Goal: Task Accomplishment & Management: Use online tool/utility

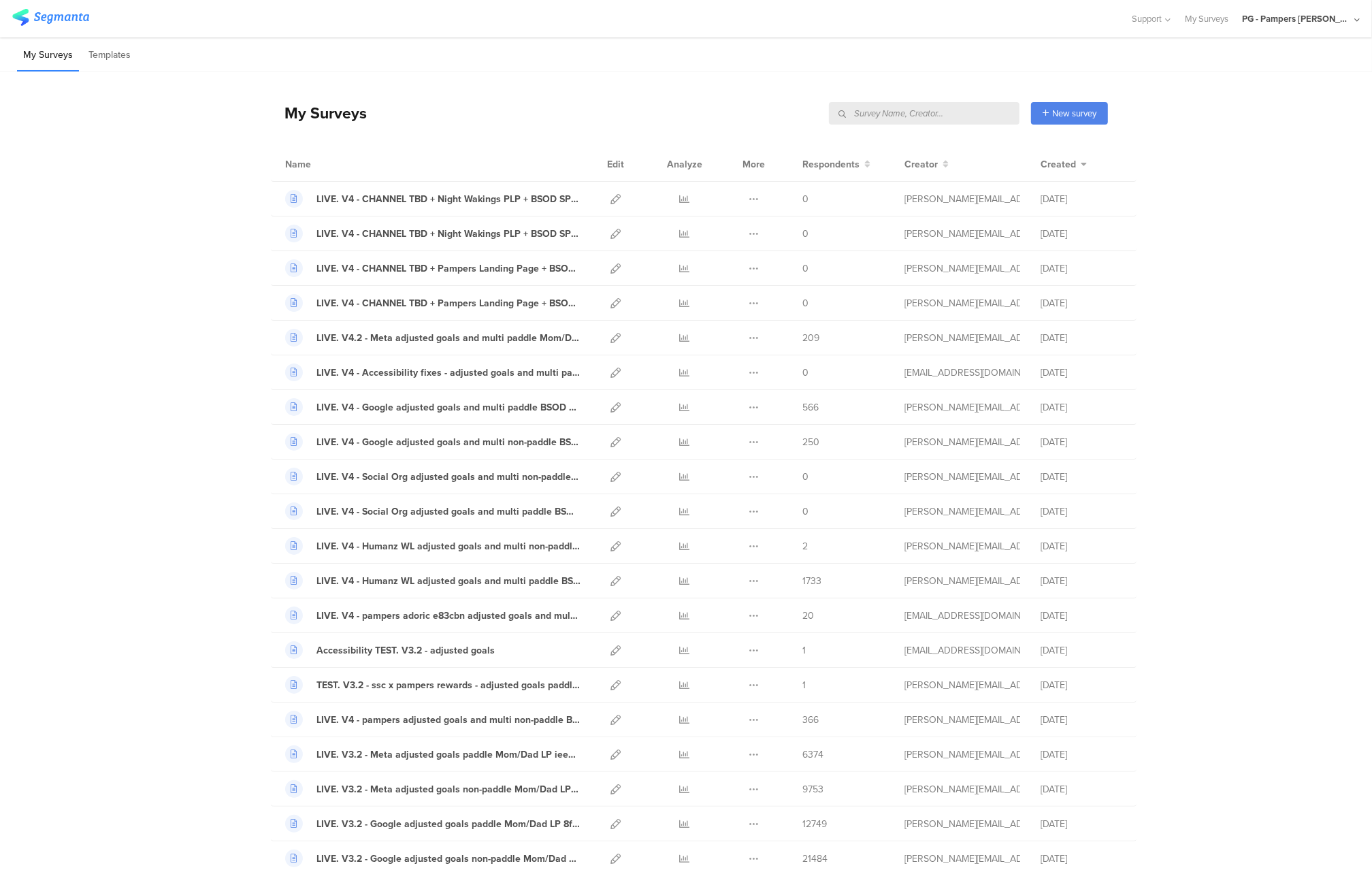
click at [1322, 25] on div "PG - Pampers [PERSON_NAME]" at bounding box center [1297, 18] width 109 height 13
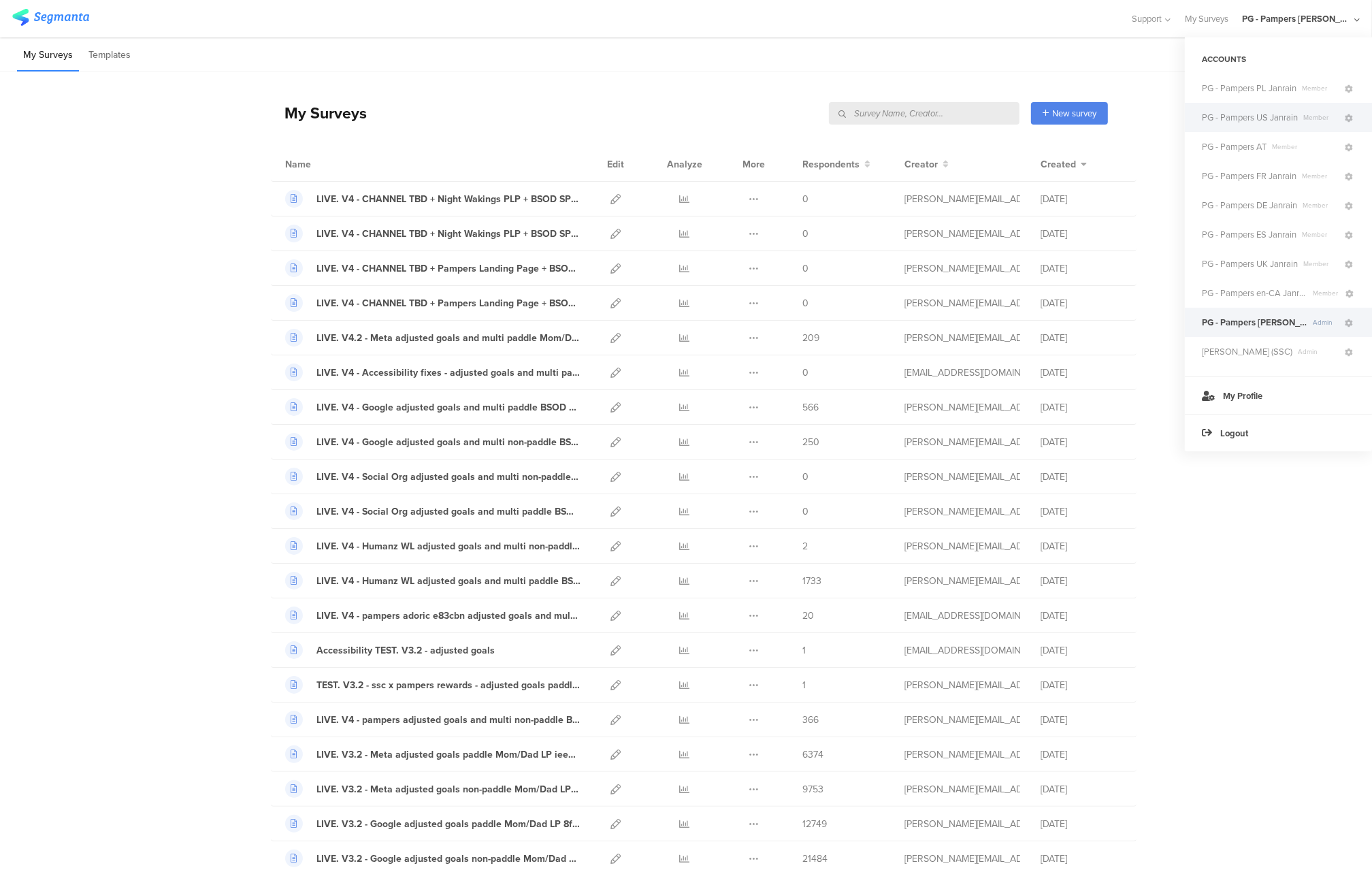
click at [1249, 115] on span "PG - Pampers US Janrain" at bounding box center [1250, 118] width 96 height 13
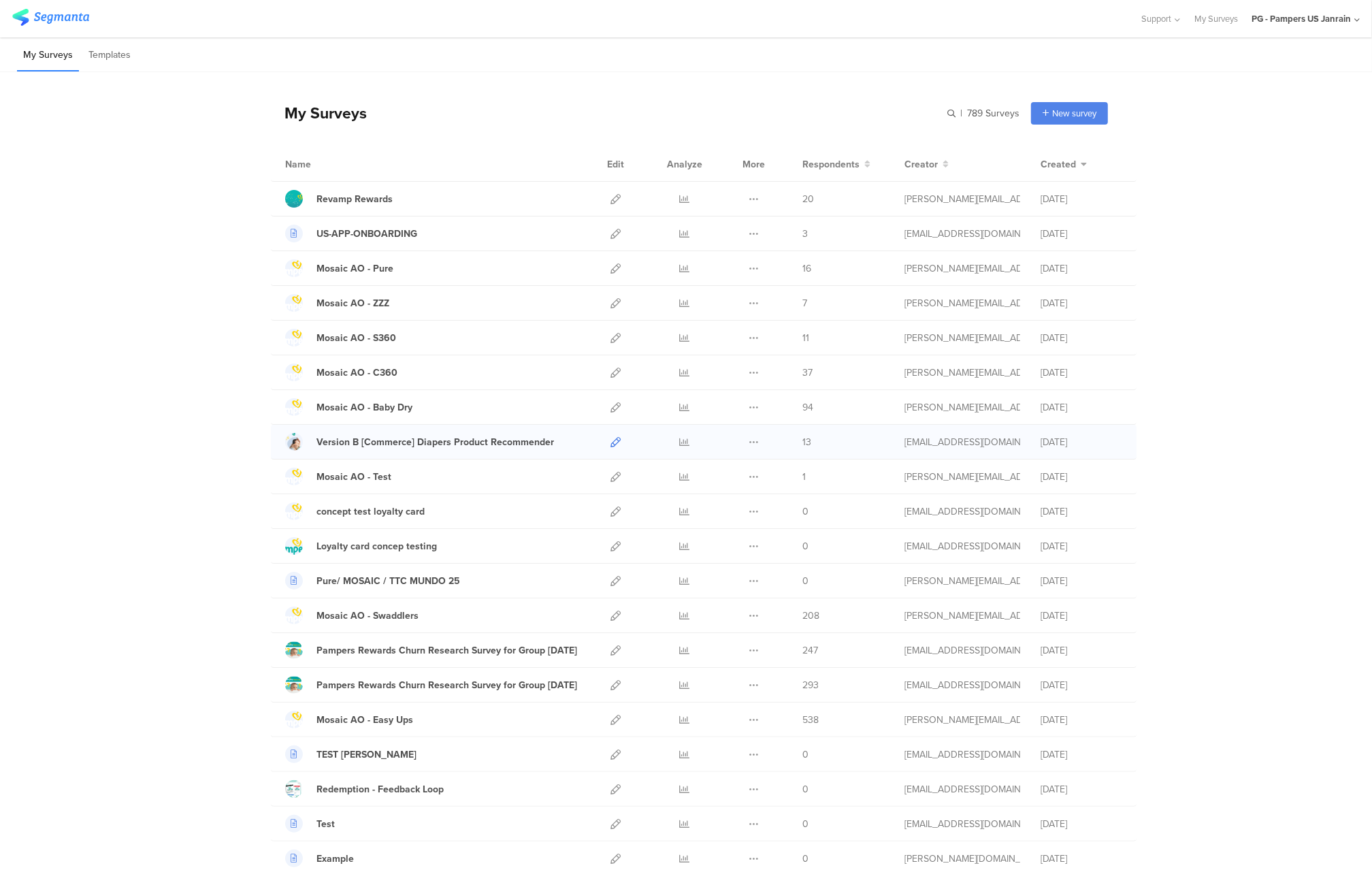
click at [618, 443] on icon at bounding box center [615, 442] width 10 height 10
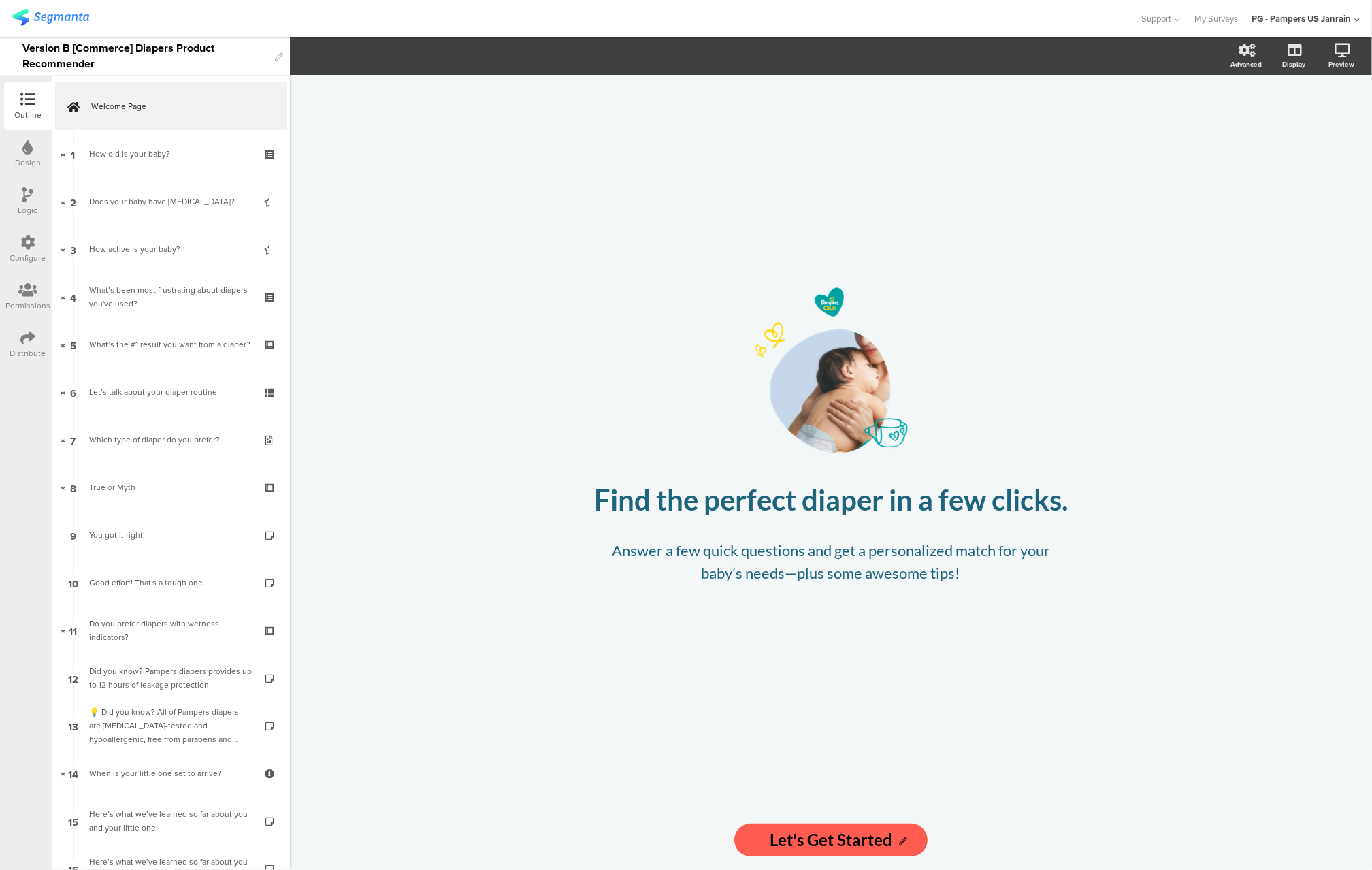
click at [27, 243] on icon at bounding box center [28, 243] width 15 height 15
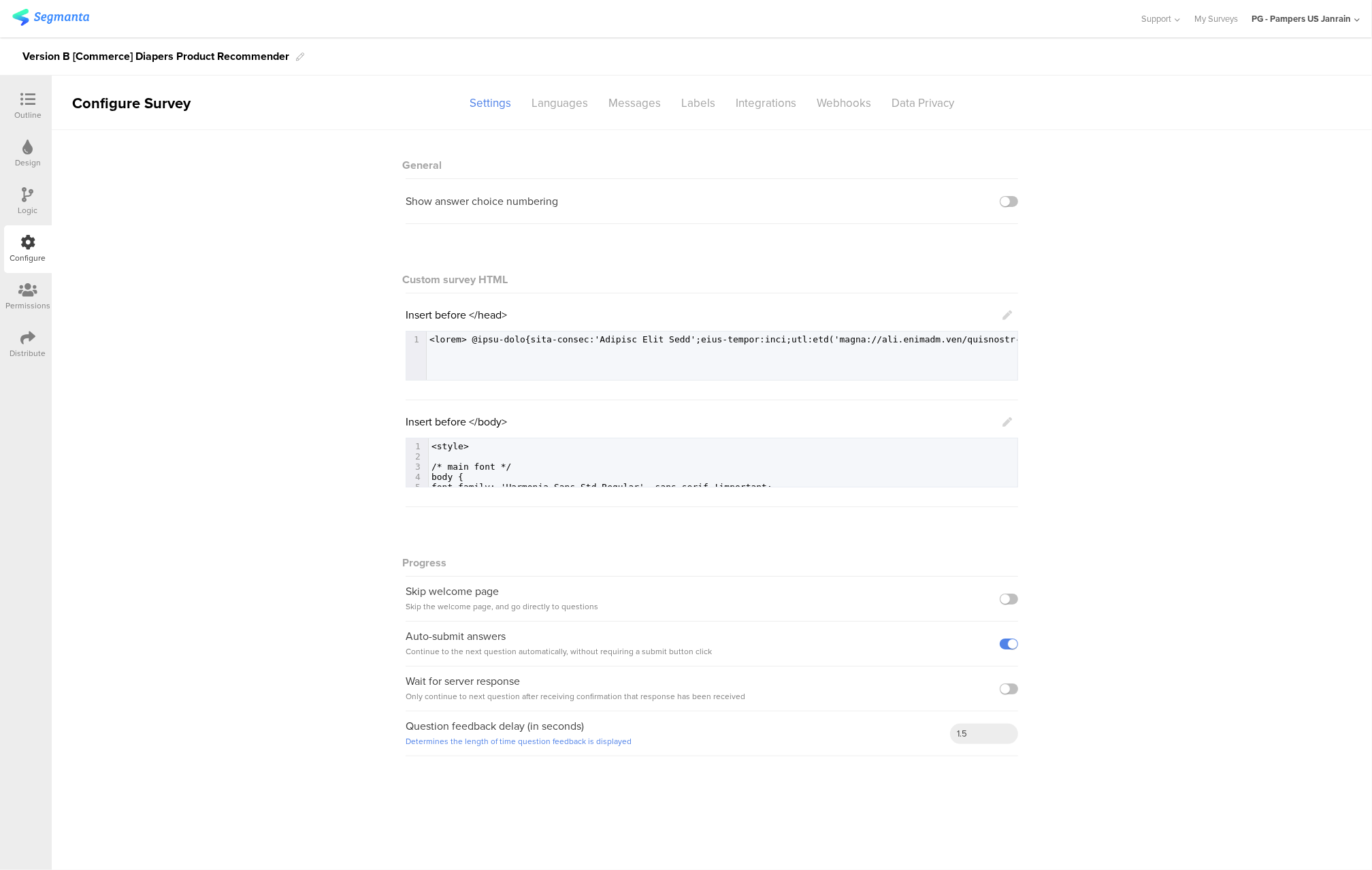
click at [33, 107] on div at bounding box center [28, 100] width 28 height 17
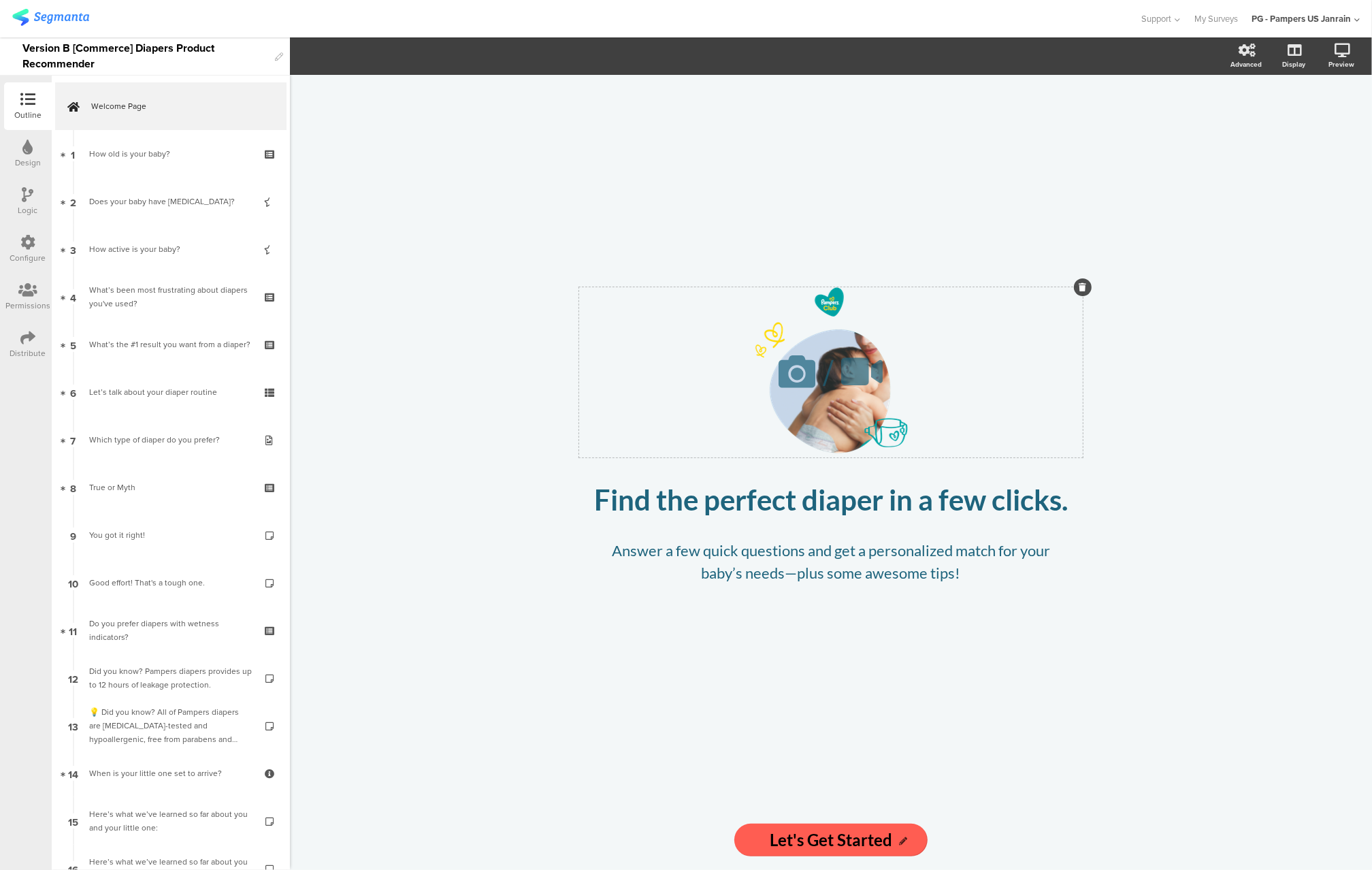
click at [837, 308] on div "/" at bounding box center [831, 372] width 504 height 170
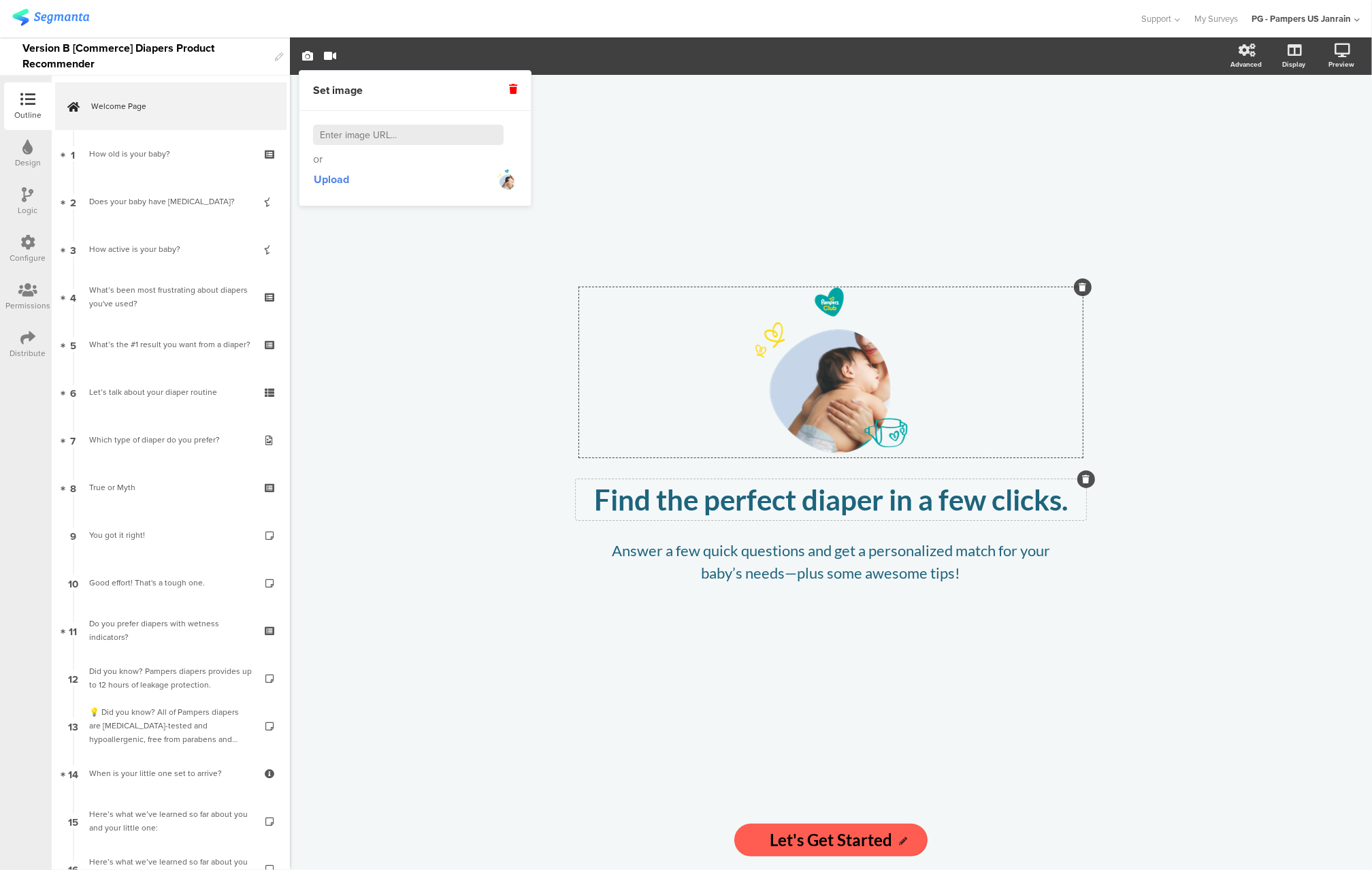
click at [713, 508] on div "Find the perfect diaper in a few clicks. Find the perfect diaper in a few click…" at bounding box center [832, 499] width 511 height 40
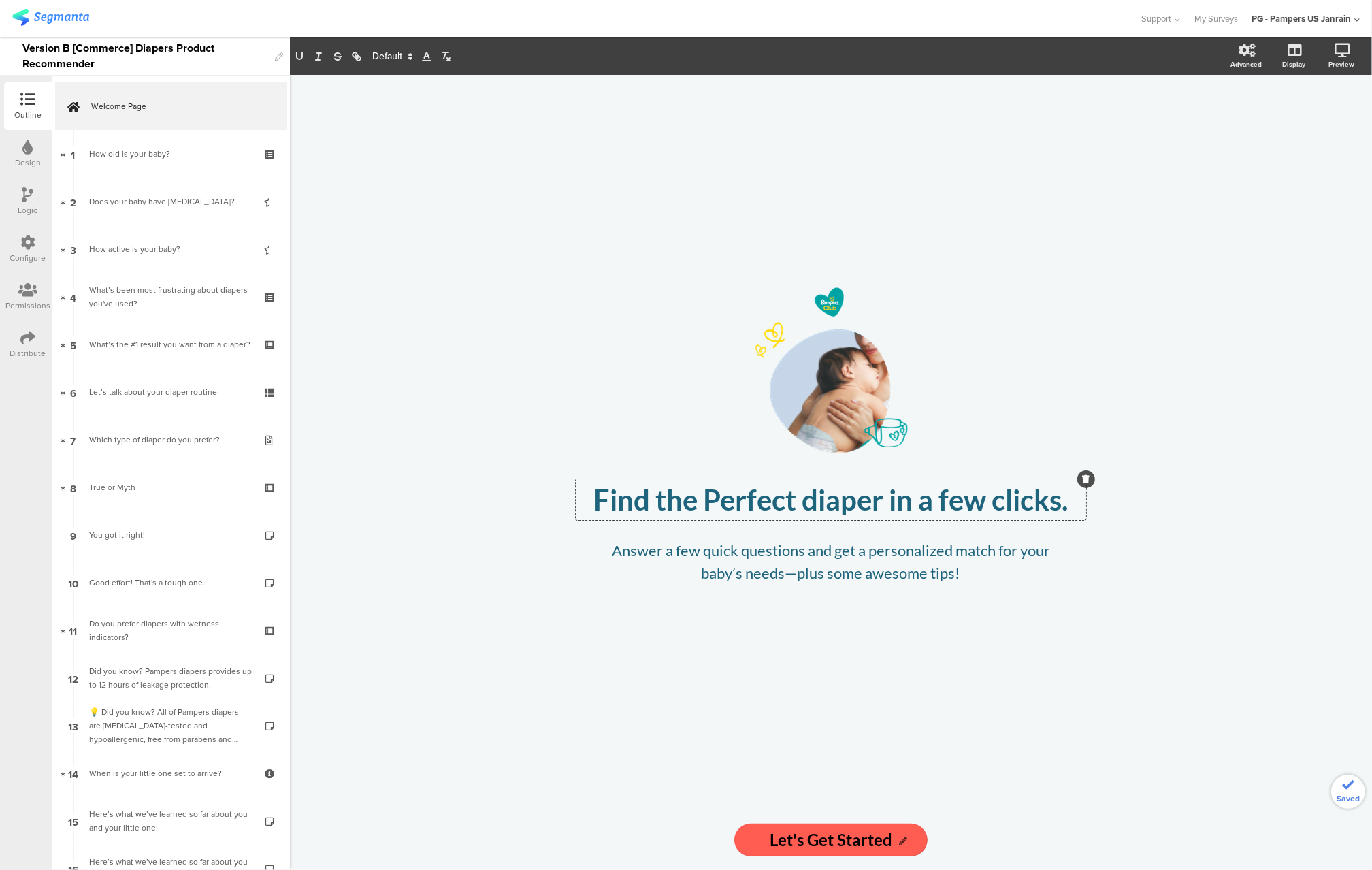
click at [822, 499] on p "Find the Perfect diaper in a few clicks." at bounding box center [831, 499] width 504 height 34
click at [887, 502] on p "Find the Perfect Diaper in a few clicks." at bounding box center [831, 499] width 504 height 34
click at [1257, 702] on div "/ Find the Perfect Diaper Find the Perfect Diaper Find the Perfect Diaper Answe…" at bounding box center [832, 471] width 1083 height 795
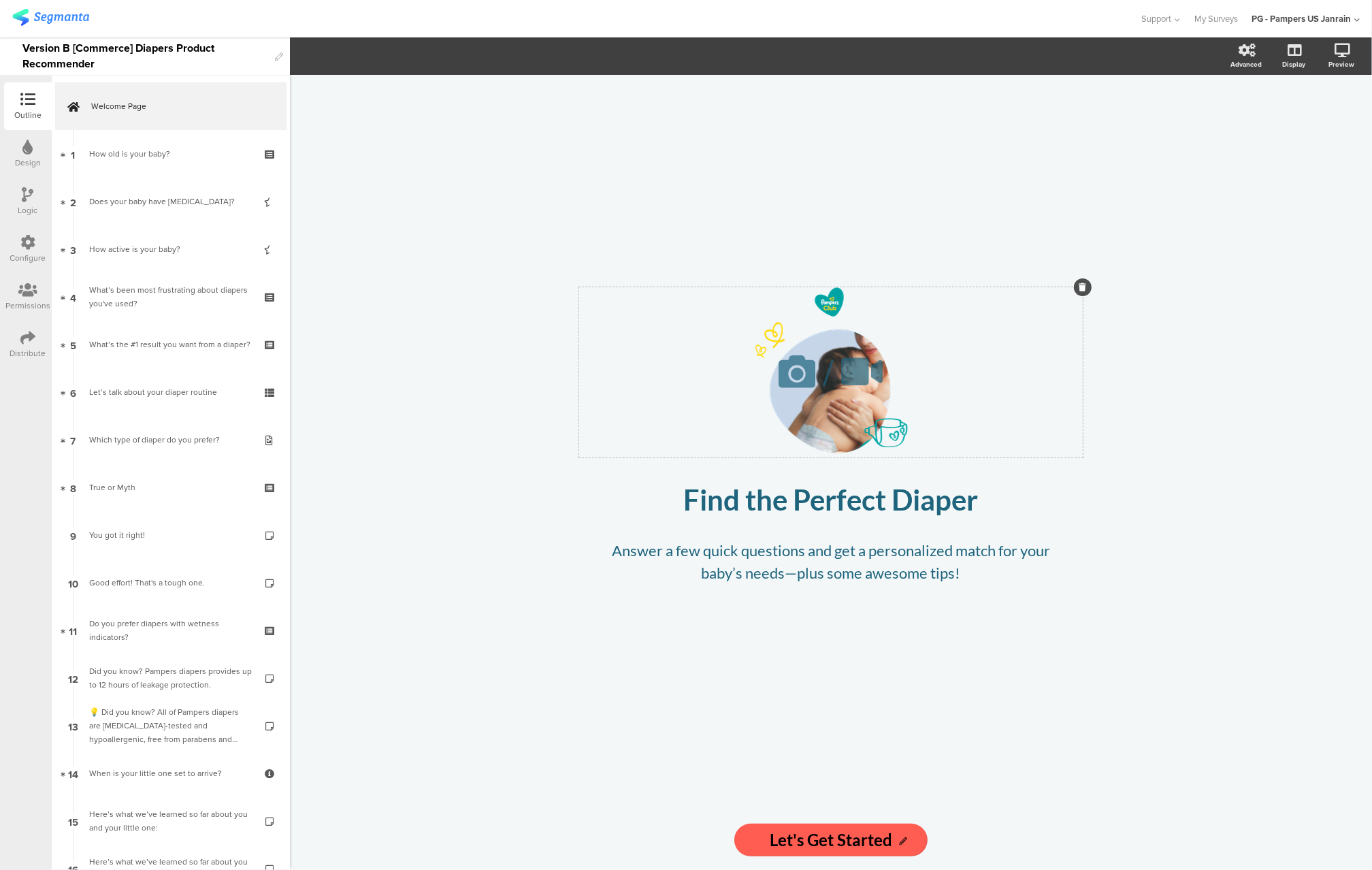
click at [856, 425] on div "/" at bounding box center [831, 372] width 504 height 170
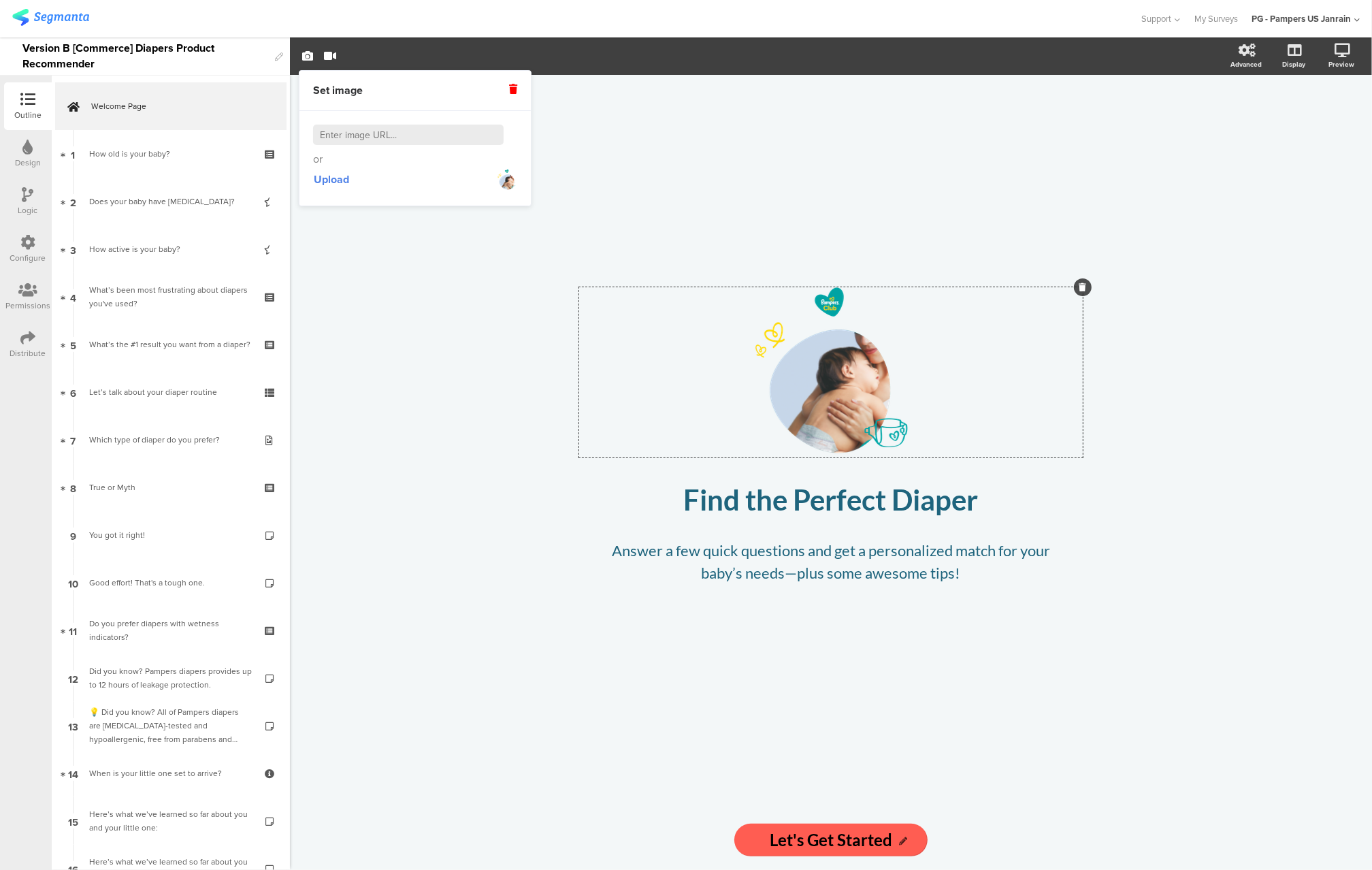
click at [807, 201] on div "/ Find the Perfect Diaper Find the Perfect Diaper Answer a few quick questions …" at bounding box center [831, 442] width 545 height 735
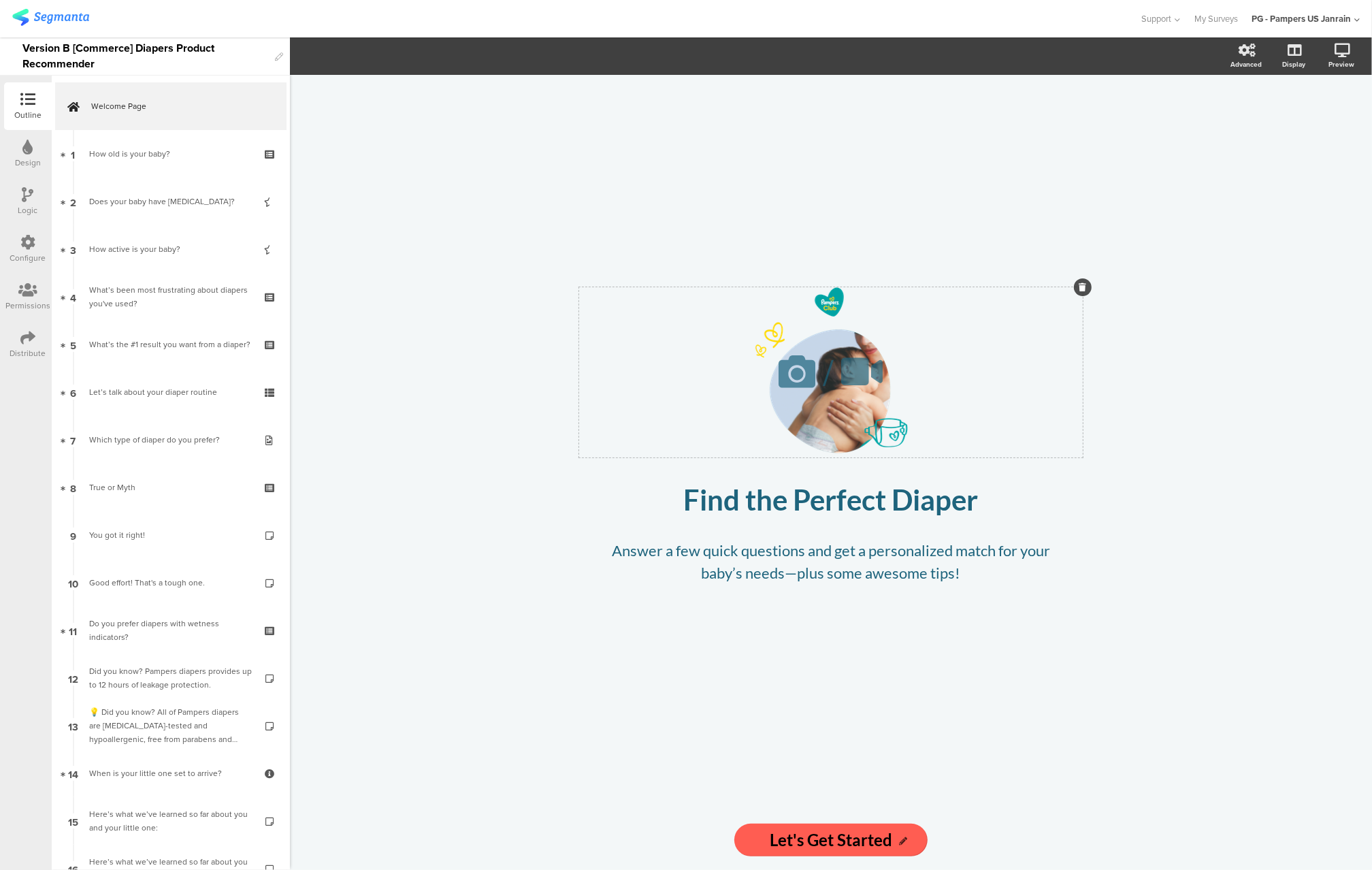
click at [828, 351] on span "/" at bounding box center [829, 372] width 11 height 54
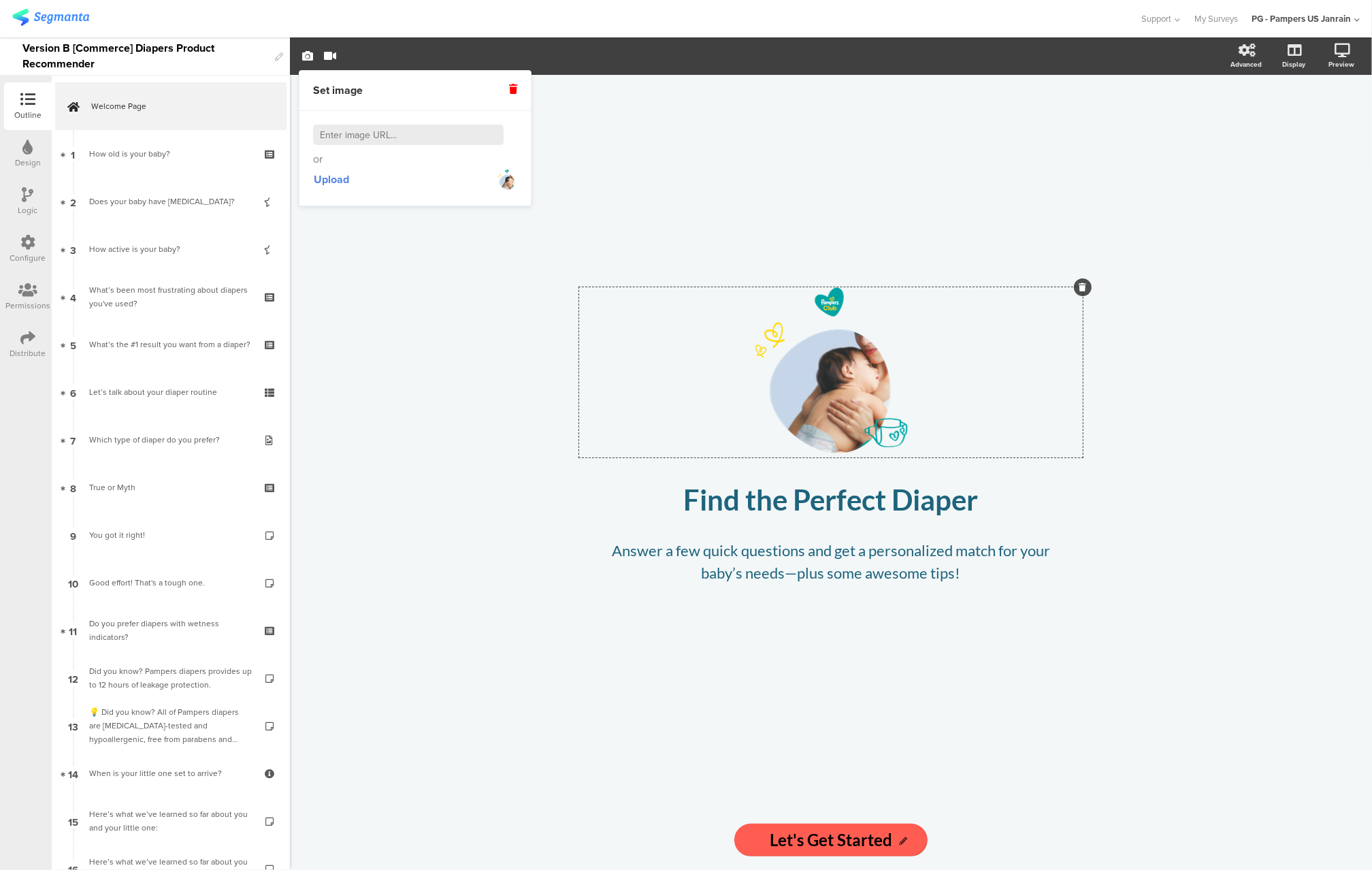
click at [506, 186] on img at bounding box center [507, 179] width 20 height 20
click at [1355, 56] on div "Preview" at bounding box center [1348, 56] width 48 height 34
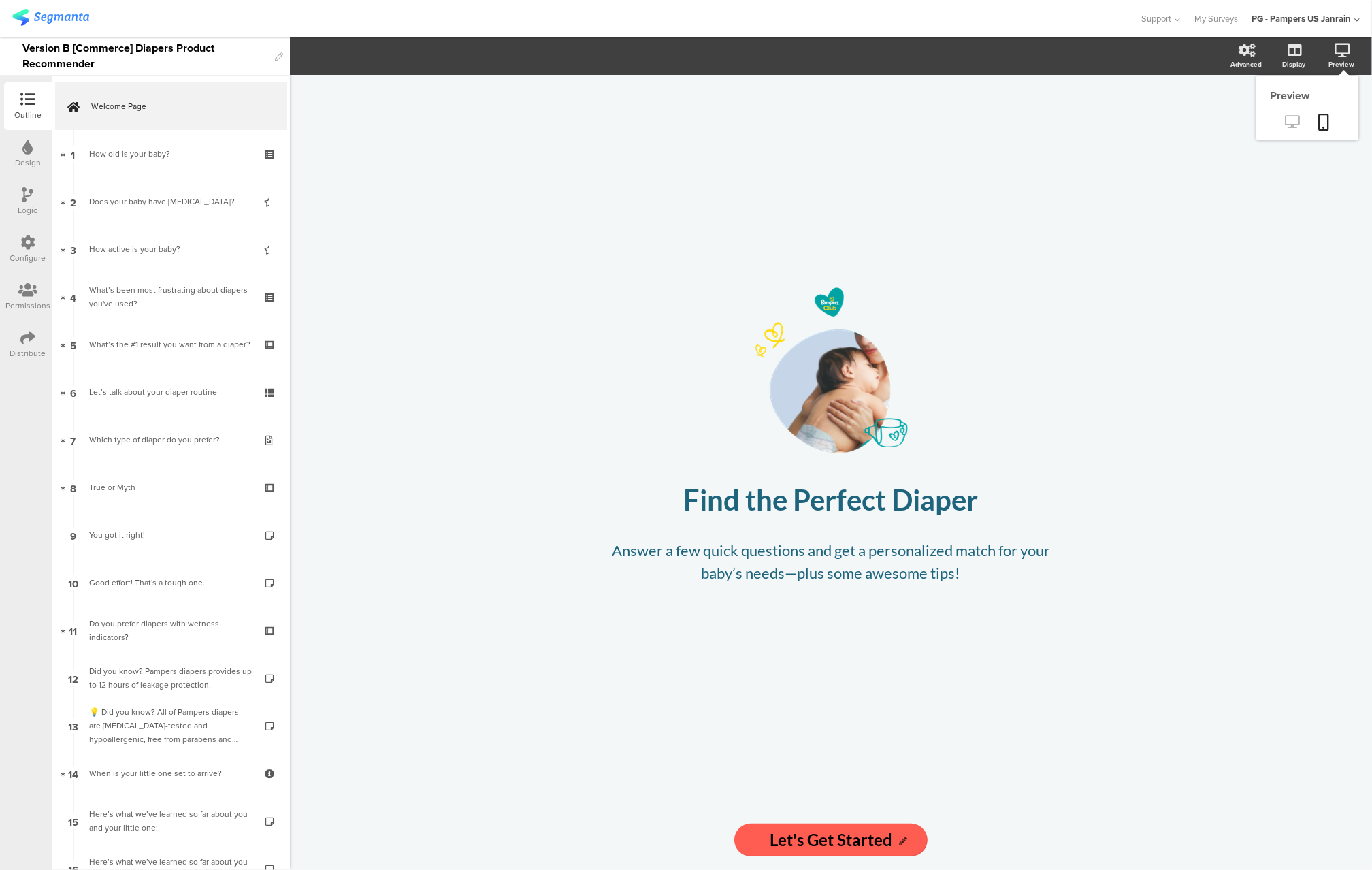
click at [1290, 130] on link at bounding box center [1293, 122] width 33 height 22
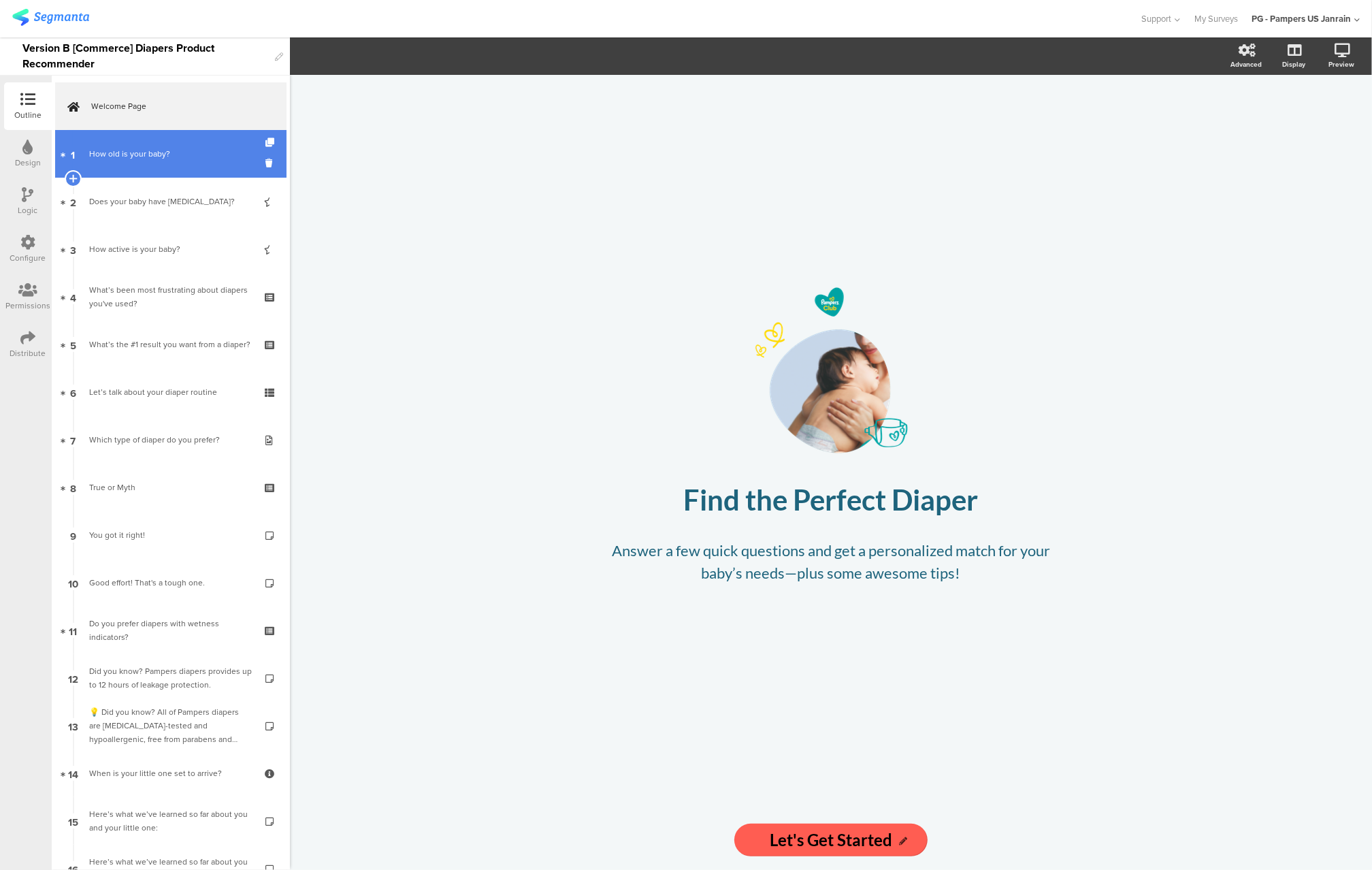
click at [119, 160] on div "How old is your baby?" at bounding box center [170, 153] width 163 height 14
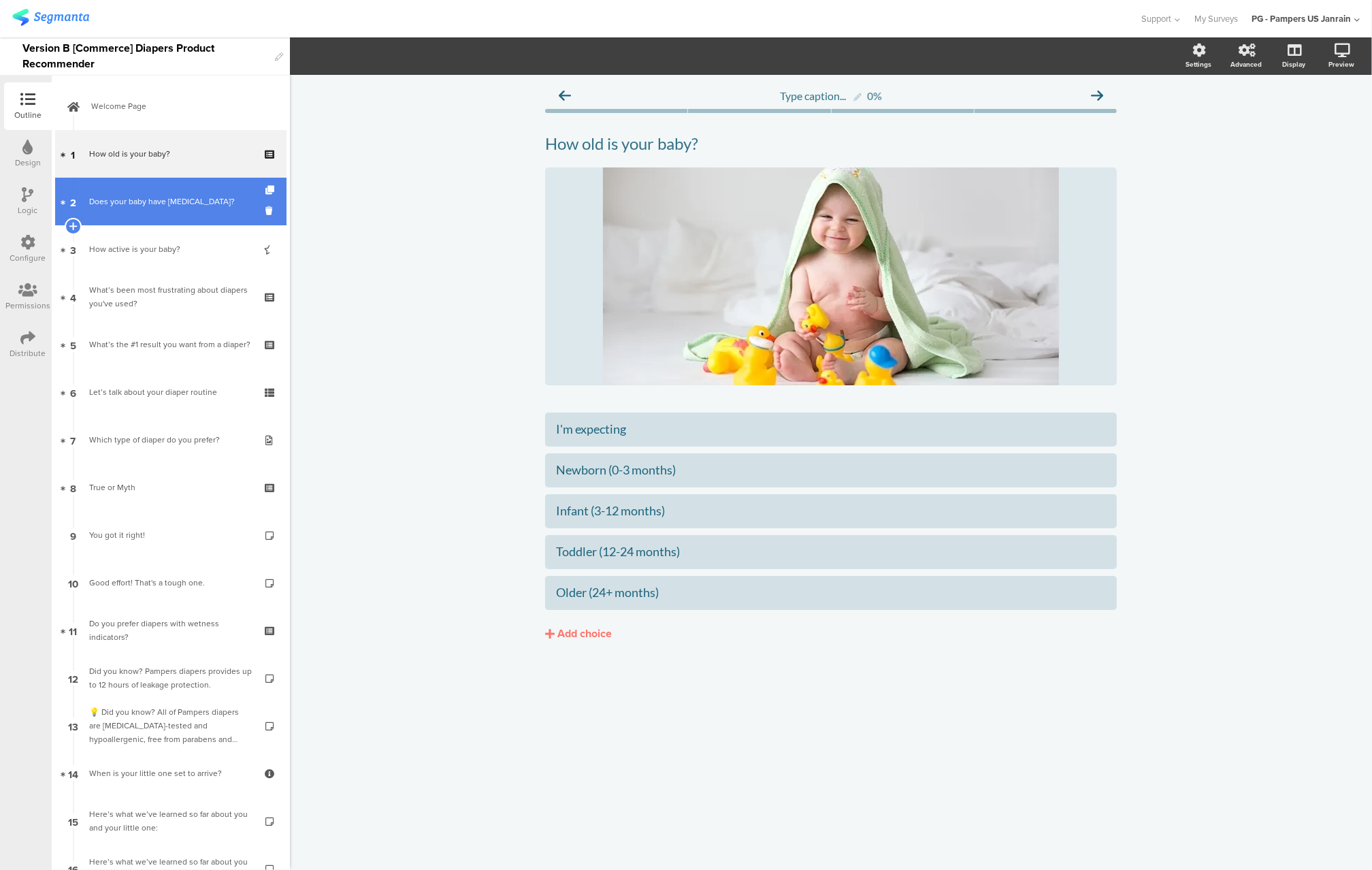
click at [135, 203] on div "Does your baby have [MEDICAL_DATA]?" at bounding box center [170, 201] width 163 height 14
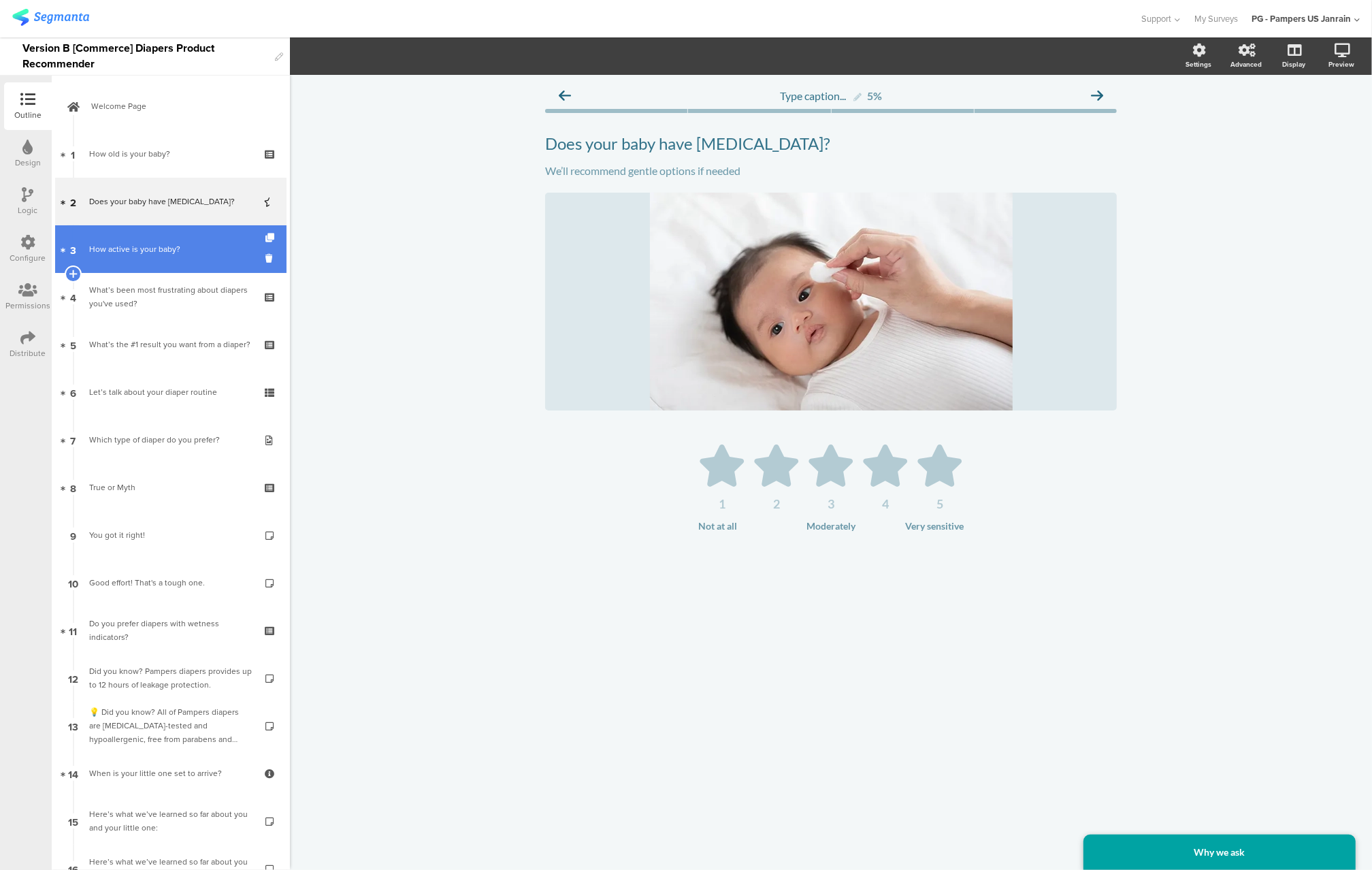
click at [135, 243] on div "How active is your baby?" at bounding box center [170, 249] width 163 height 14
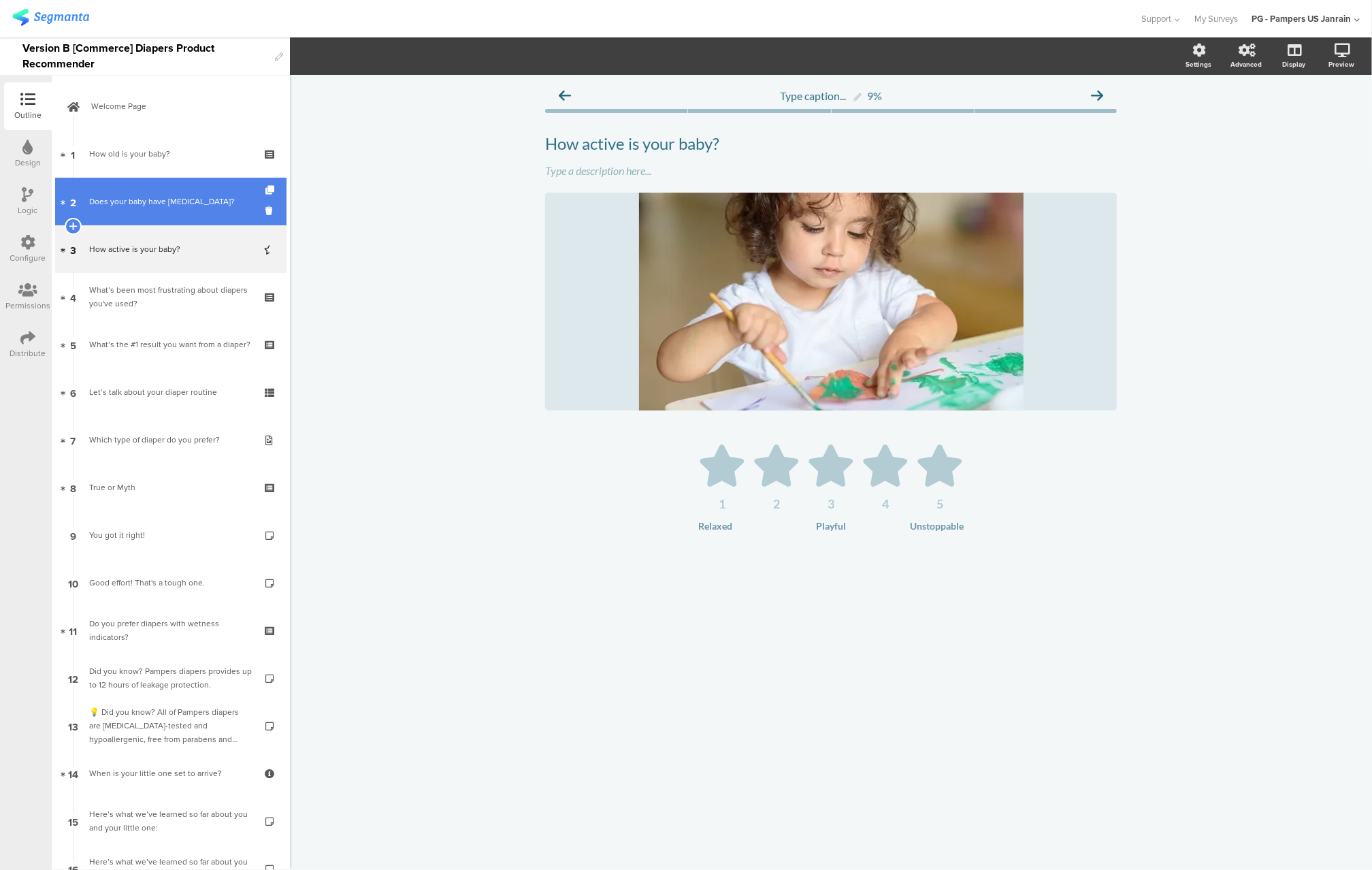
click at [142, 205] on div "Does your baby have [MEDICAL_DATA]?" at bounding box center [170, 201] width 163 height 14
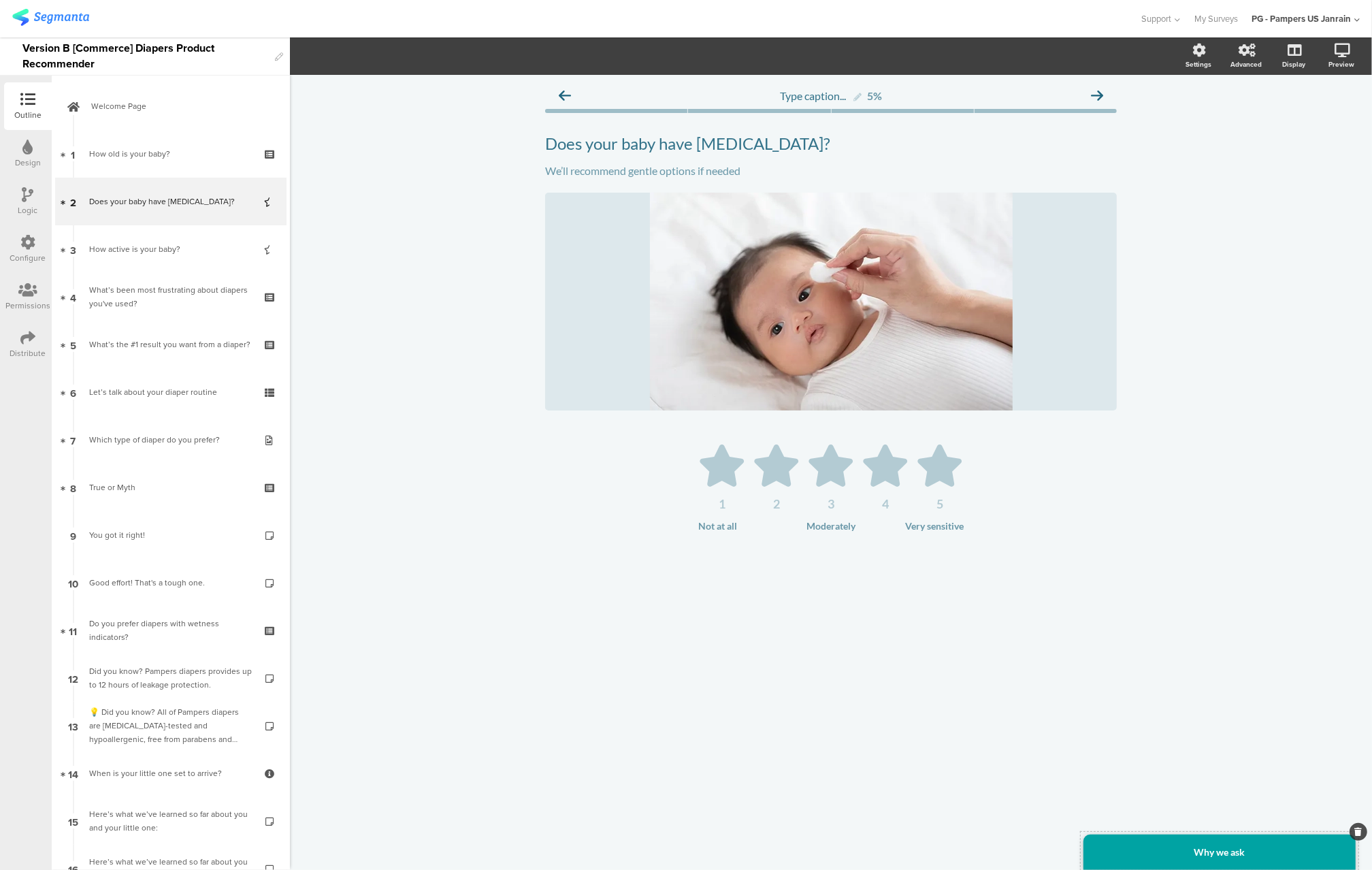
click at [1241, 853] on strong "Why we ask" at bounding box center [1220, 852] width 51 height 12
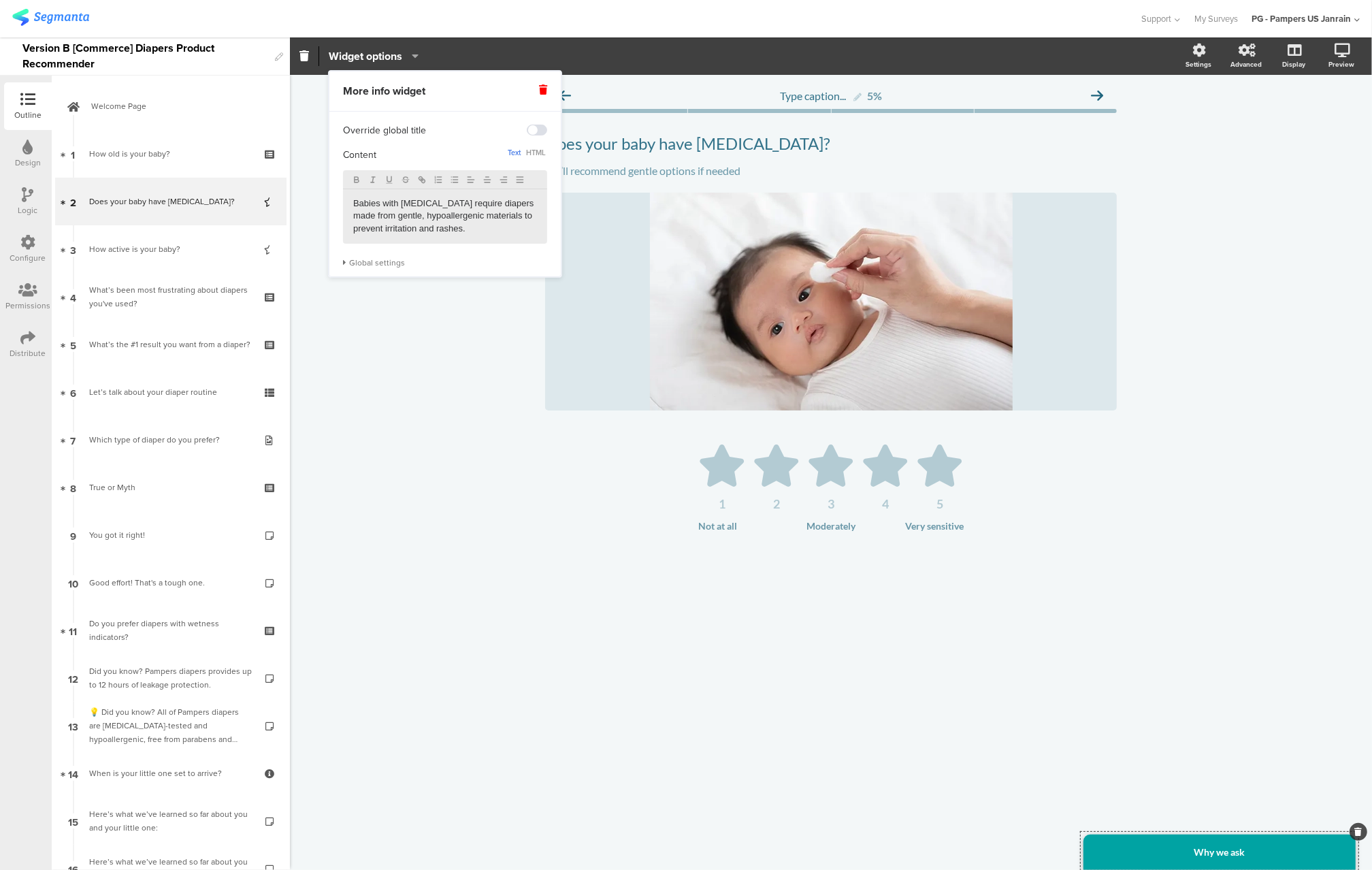
click at [390, 200] on p "Babies with [MEDICAL_DATA] require diapers made from gentle, hypoallergenic mat…" at bounding box center [445, 216] width 184 height 38
click at [433, 224] on p "Babies with [MEDICAL_DATA] require diapers made from gentle, hypoallergenic mat…" at bounding box center [445, 216] width 184 height 38
click at [409, 221] on p "Babies with [MEDICAL_DATA] require diapers made from gentle, hypoallergenic mat…" at bounding box center [445, 216] width 184 height 38
click at [525, 217] on p "Babies with [MEDICAL_DATA] require diapers made from gentle, hypoallergenic mat…" at bounding box center [445, 216] width 184 height 38
click at [519, 421] on div "Type caption... 5% Does your baby have [MEDICAL_DATA]? Does your baby have [MED…" at bounding box center [832, 471] width 1083 height 795
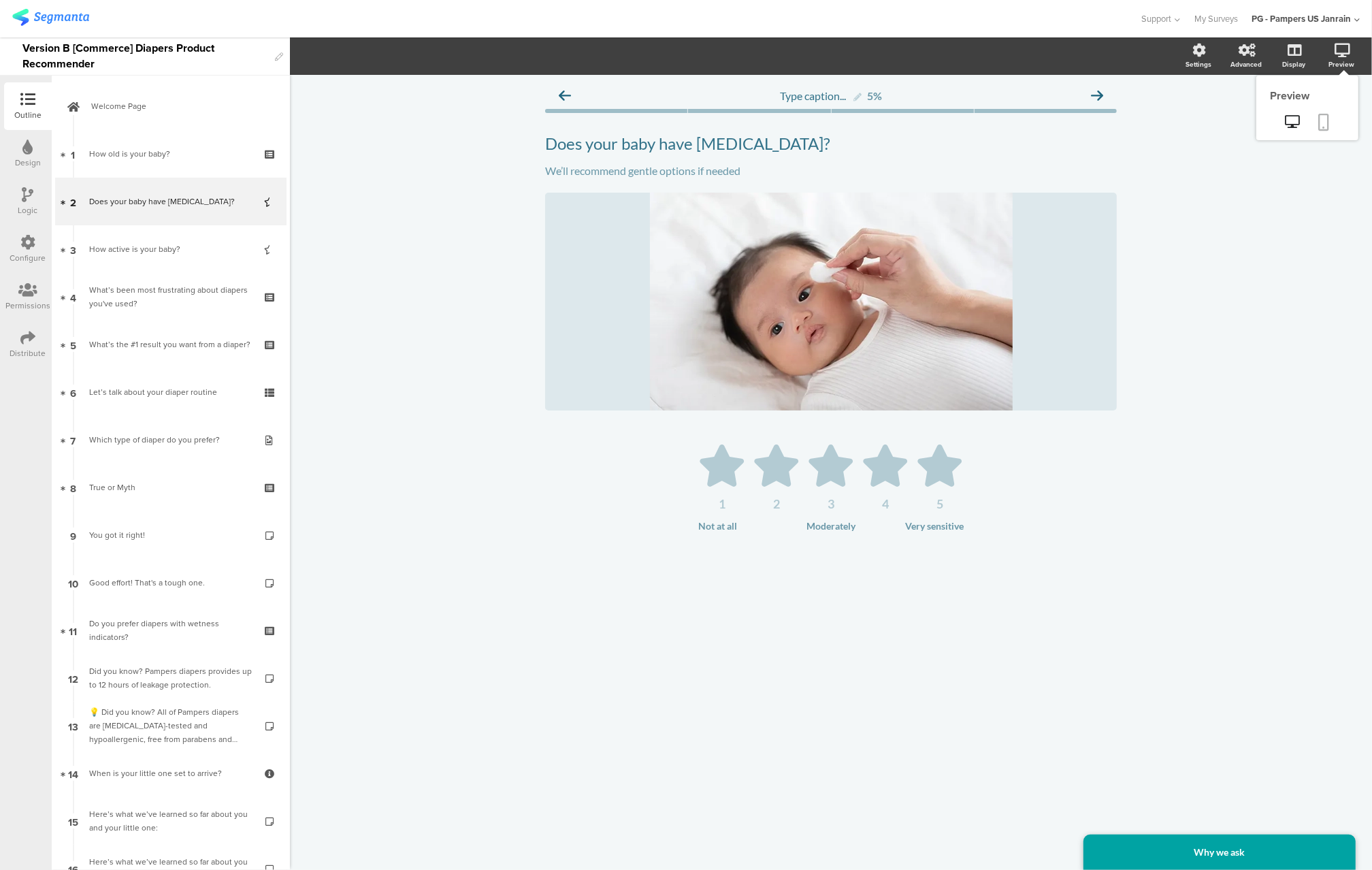
click at [1322, 123] on icon at bounding box center [1324, 122] width 11 height 17
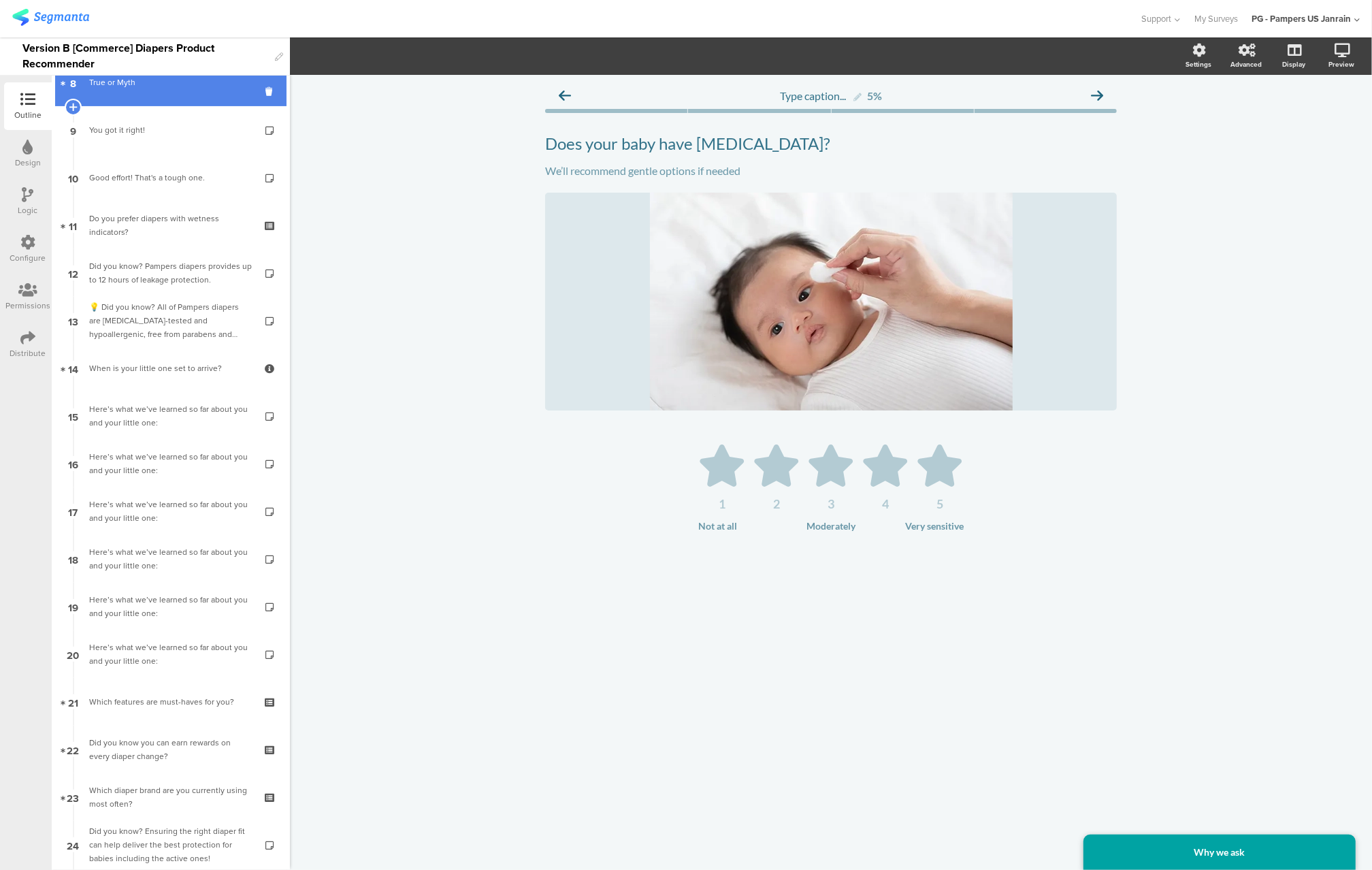
scroll to position [719, 0]
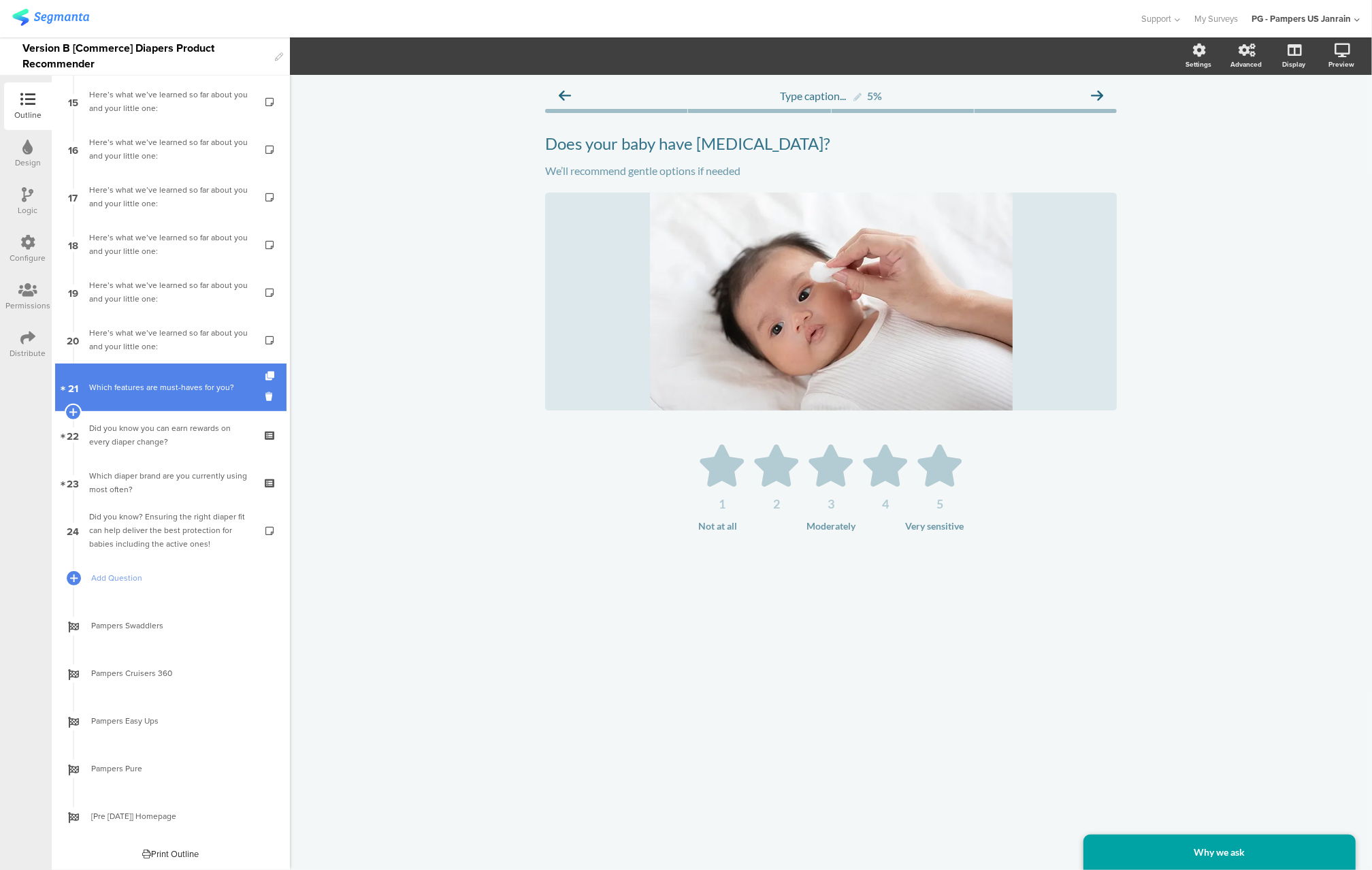
click at [143, 389] on div "Which features are must-haves for you?" at bounding box center [170, 387] width 163 height 14
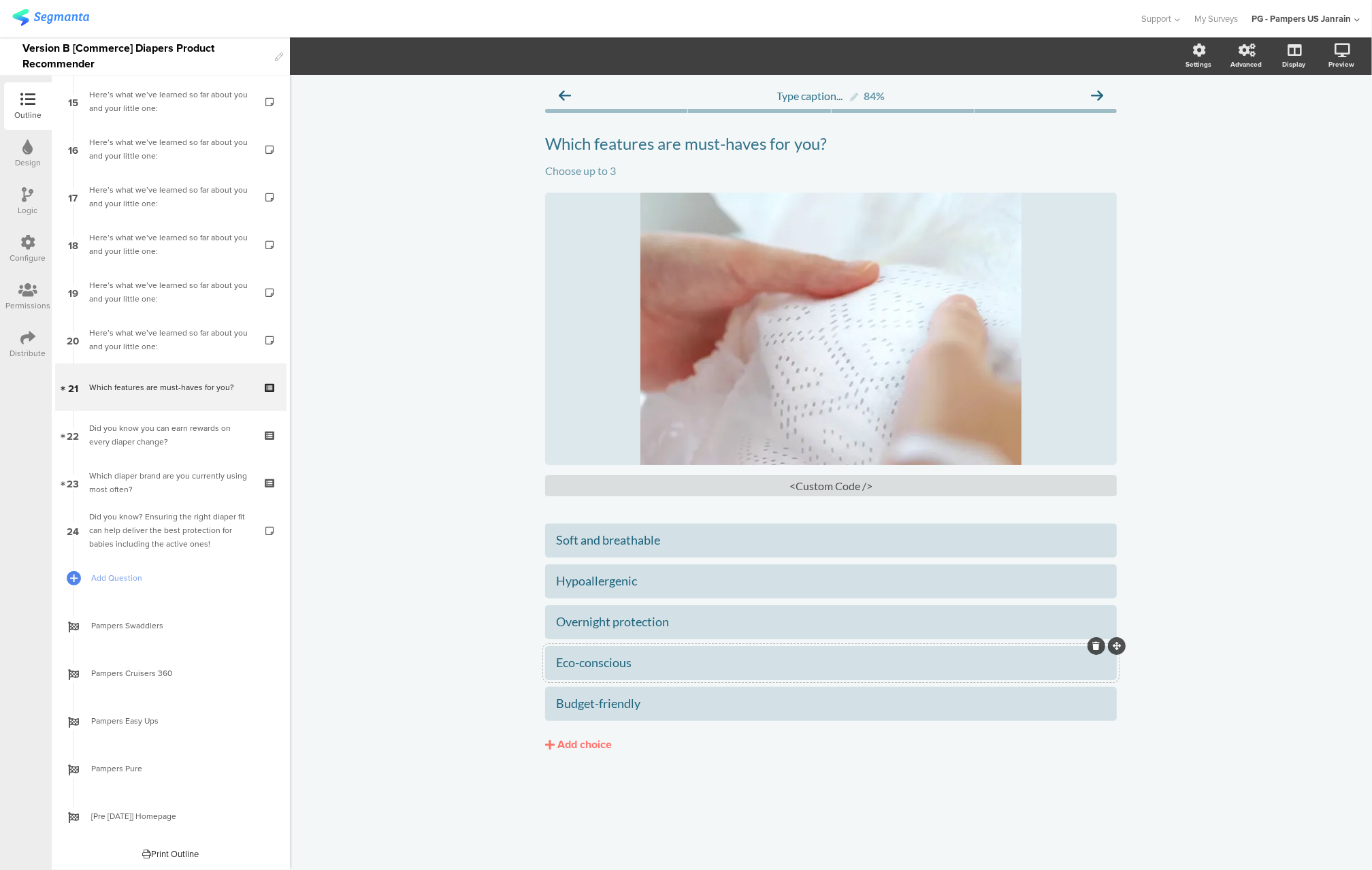
click at [587, 664] on div "Eco-conscious" at bounding box center [831, 662] width 550 height 16
click at [599, 663] on div "Eco-conscious" at bounding box center [831, 662] width 550 height 16
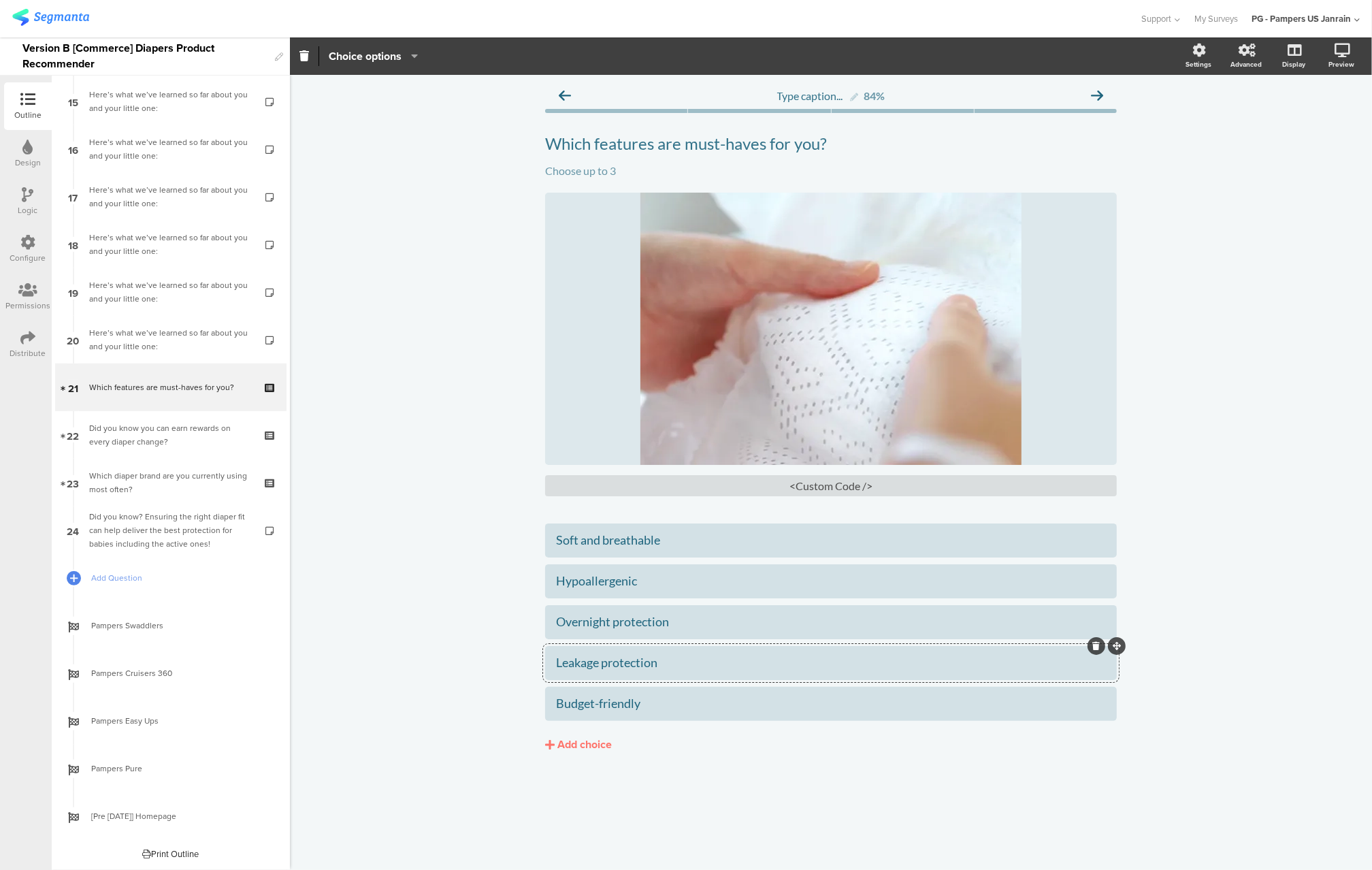
click at [599, 666] on div "Leakage protection" at bounding box center [831, 662] width 550 height 16
click at [591, 706] on div "Budget-friendly" at bounding box center [831, 703] width 550 height 16
click at [803, 773] on div "Soft and breathable Hypoallergenic Overnight protection" at bounding box center [831, 666] width 572 height 286
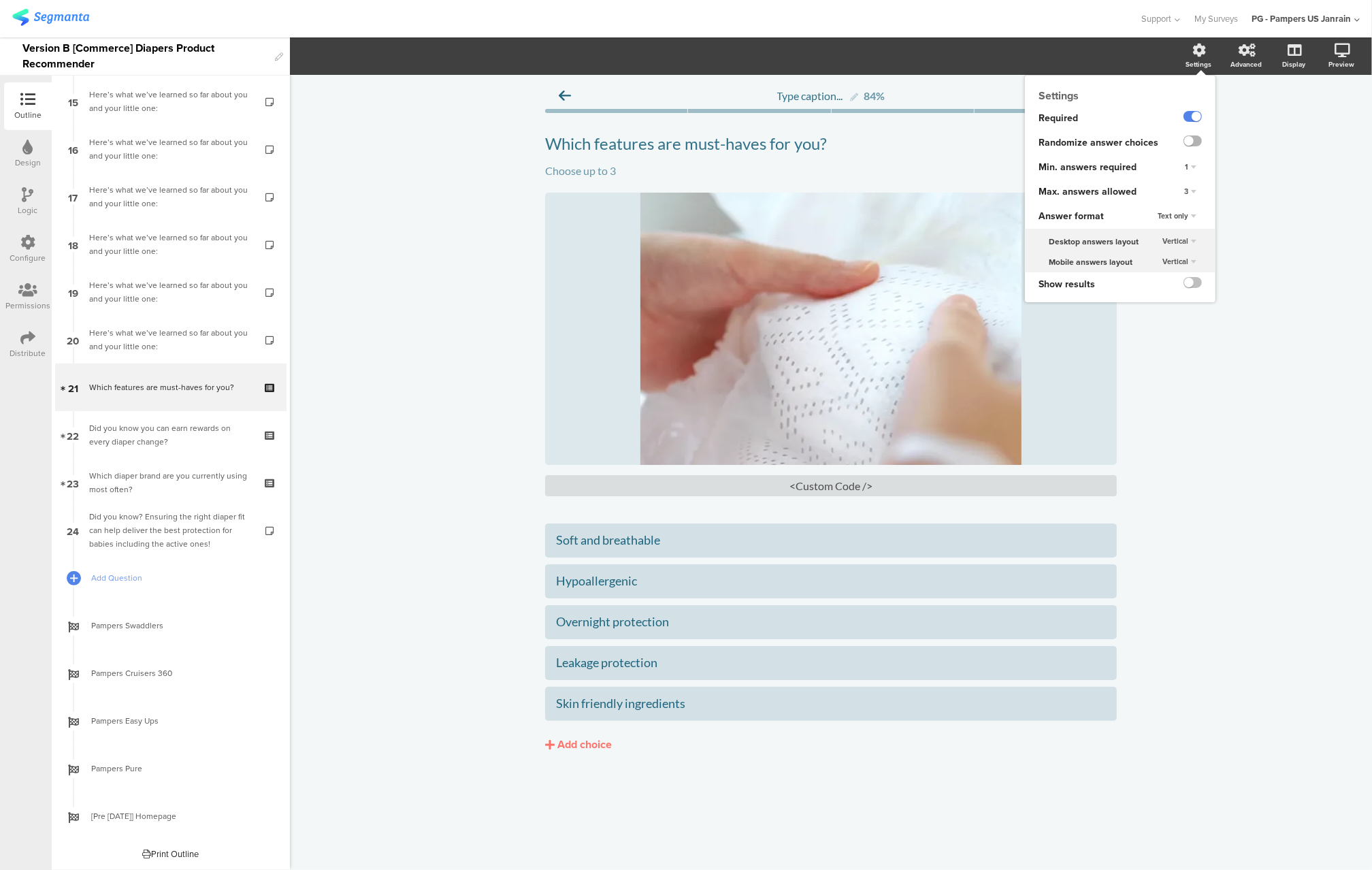
click at [1194, 139] on label at bounding box center [1193, 141] width 18 height 11
click at [0, 0] on input "checkbox" at bounding box center [0, 0] width 0 height 0
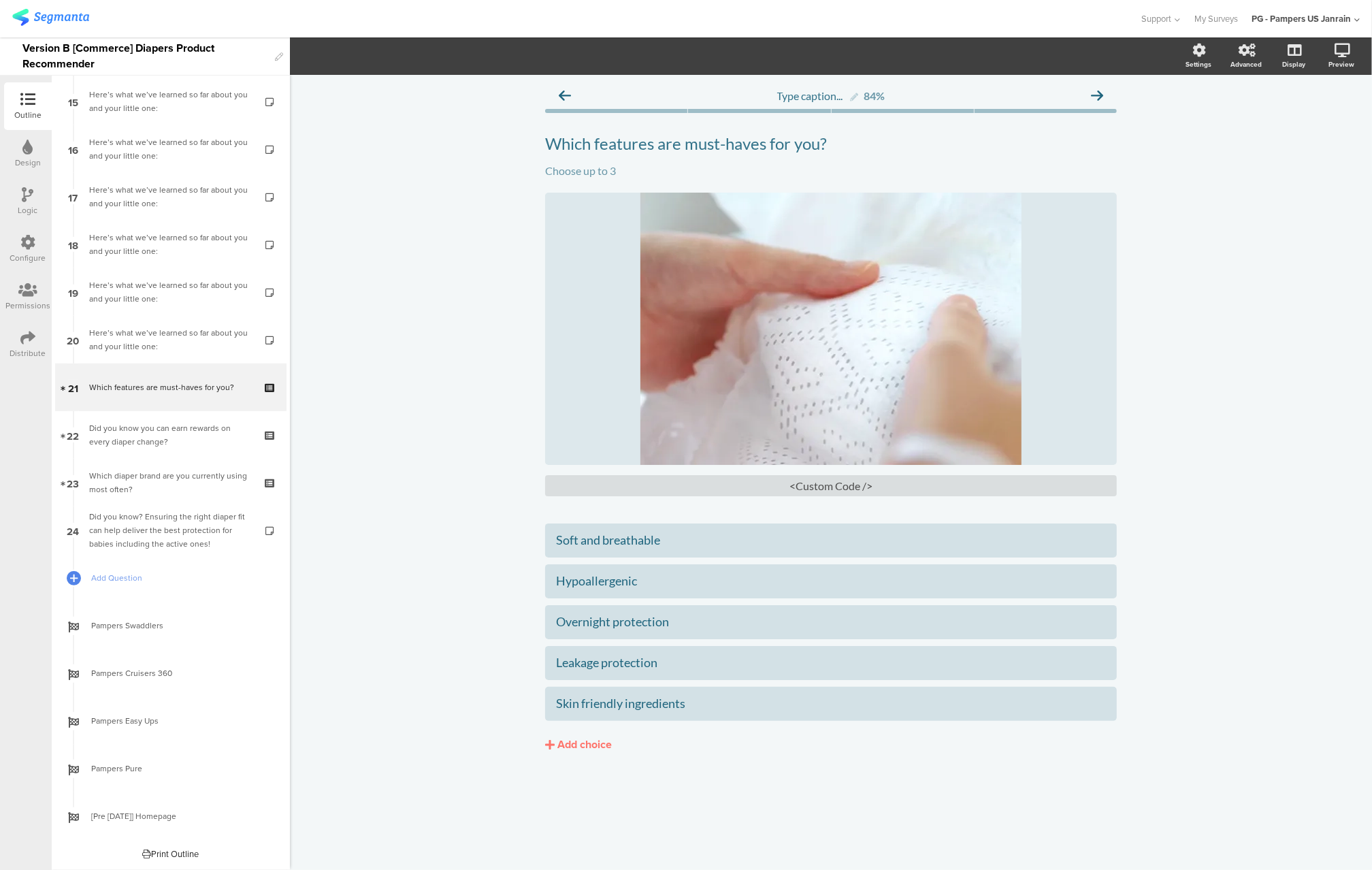
click at [1248, 278] on div "Type caption... 84% Which features are must-haves for you? Which features are m…" at bounding box center [832, 471] width 1083 height 795
click at [1323, 122] on icon at bounding box center [1324, 122] width 11 height 17
